Goal: Transaction & Acquisition: Download file/media

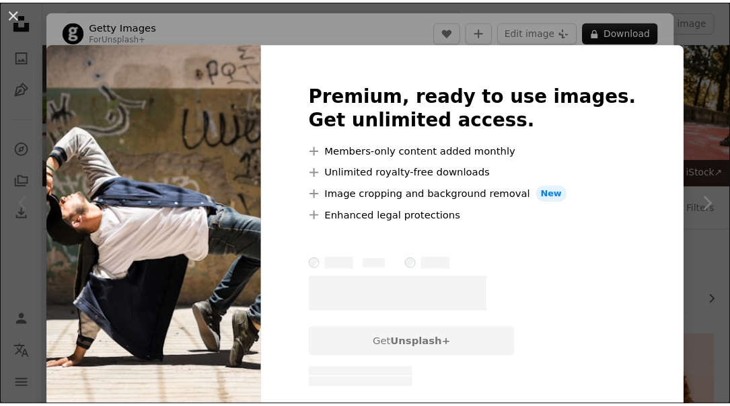
scroll to position [190, 0]
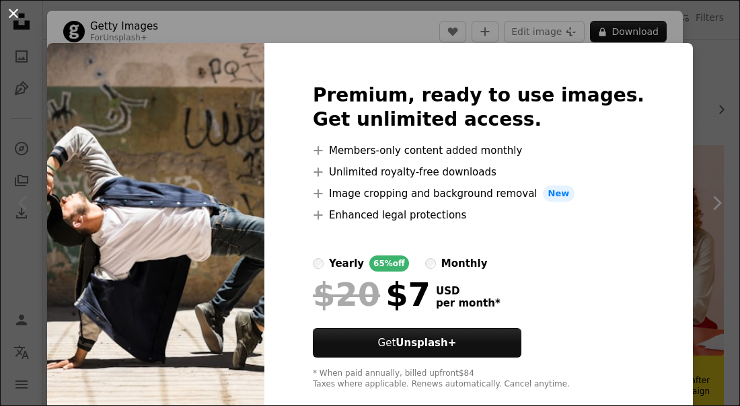
click at [17, 12] on button "An X shape" at bounding box center [13, 13] width 16 height 16
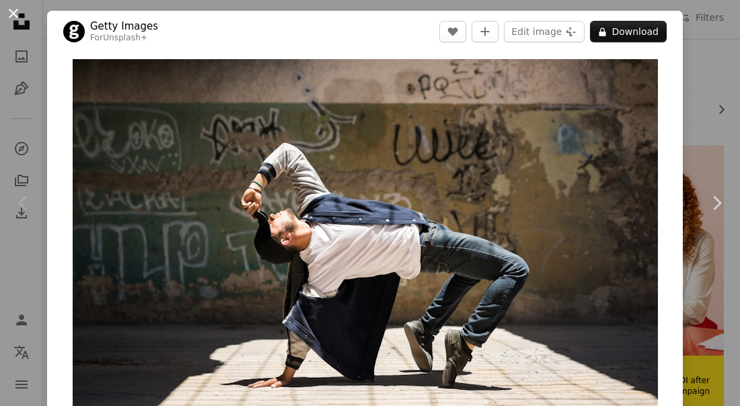
click at [7, 13] on button "An X shape" at bounding box center [13, 13] width 16 height 16
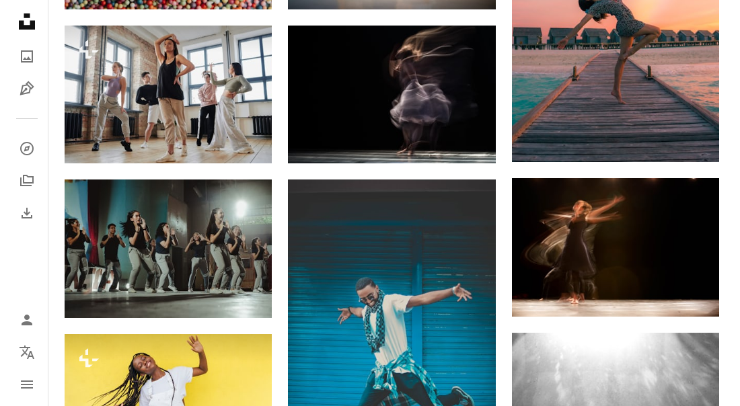
scroll to position [914, 0]
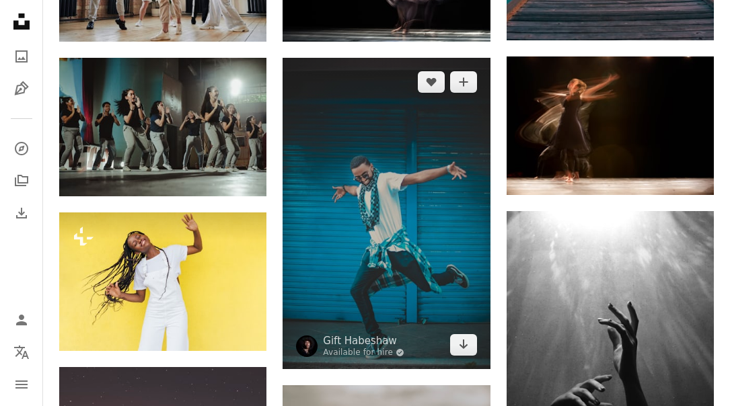
click at [432, 184] on img at bounding box center [386, 213] width 207 height 311
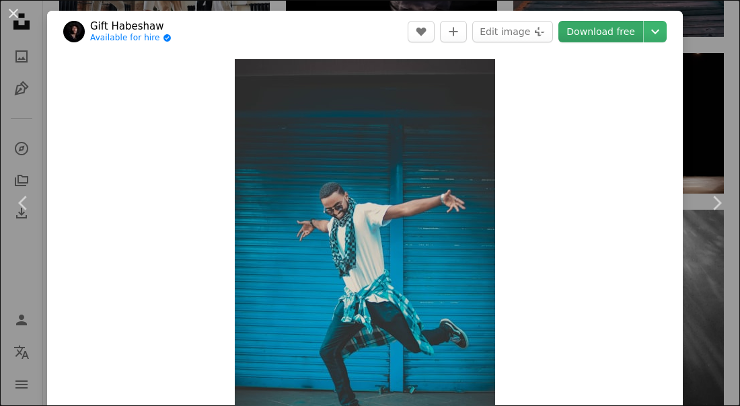
click at [592, 33] on link "Download free" at bounding box center [600, 32] width 85 height 22
